Goal: Check status: Verify the current state of an ongoing process or item

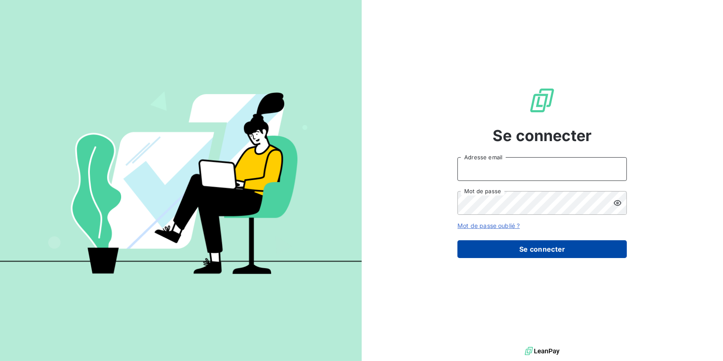
type input "[EMAIL_ADDRESS][PERSON_NAME][DOMAIN_NAME]"
click at [503, 251] on button "Se connecter" at bounding box center [541, 249] width 169 height 18
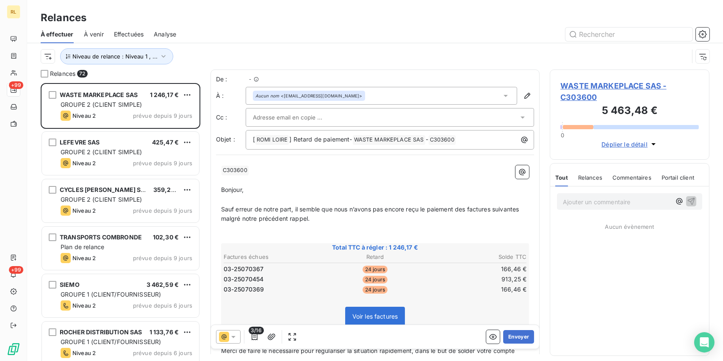
scroll to position [271, 153]
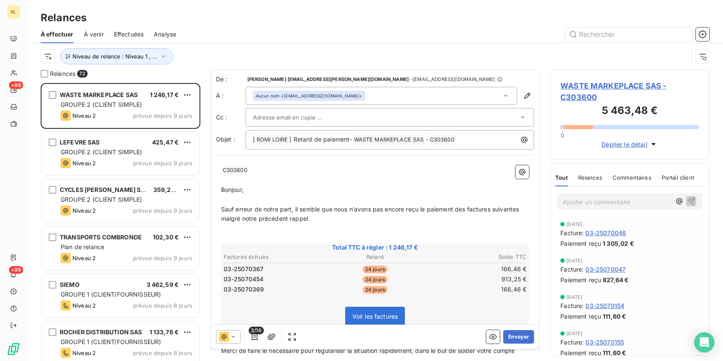
click at [323, 37] on div at bounding box center [447, 35] width 523 height 14
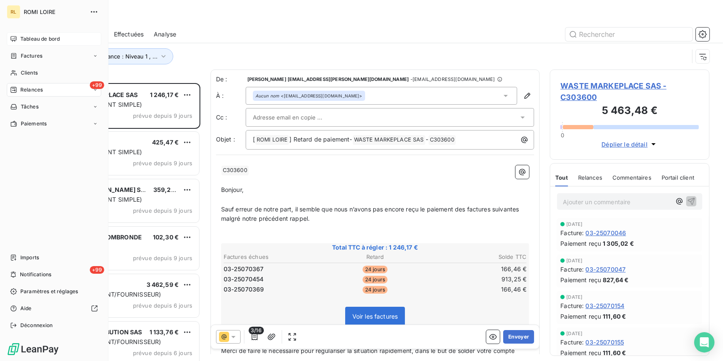
click at [24, 39] on span "Tableau de bord" at bounding box center [39, 39] width 39 height 8
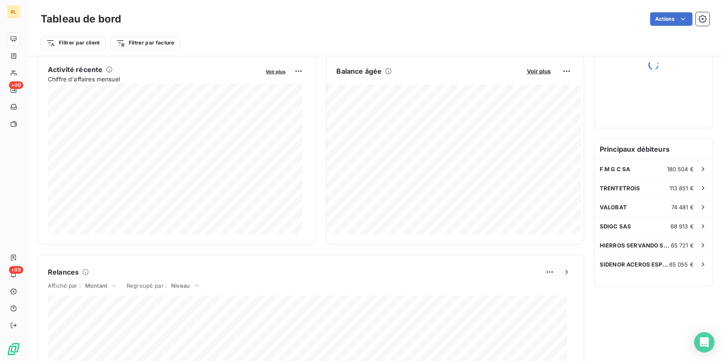
scroll to position [169, 0]
